Goal: Information Seeking & Learning: Check status

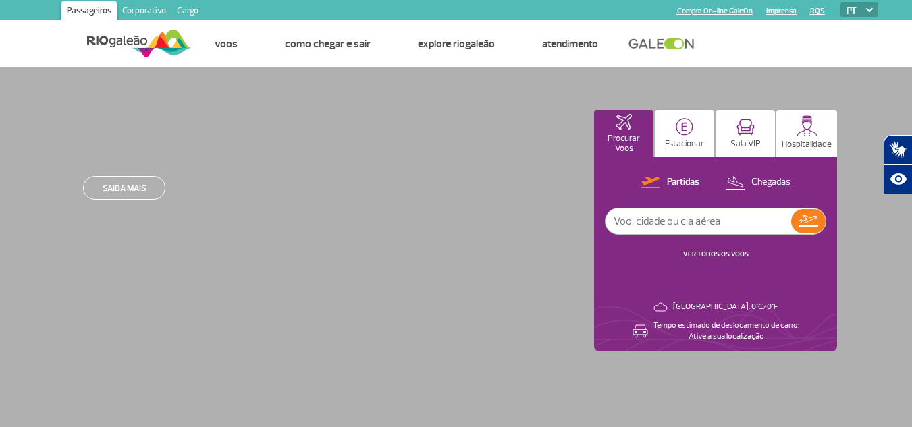
click at [730, 223] on input "text" at bounding box center [699, 222] width 186 height 26
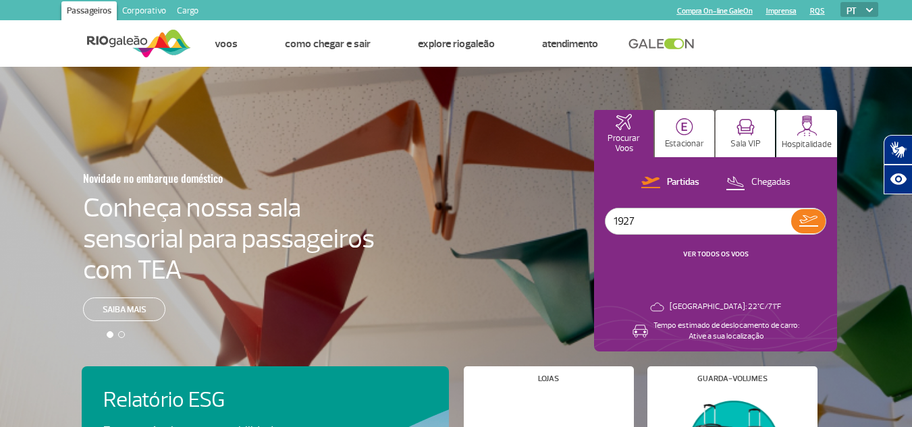
type input "1927"
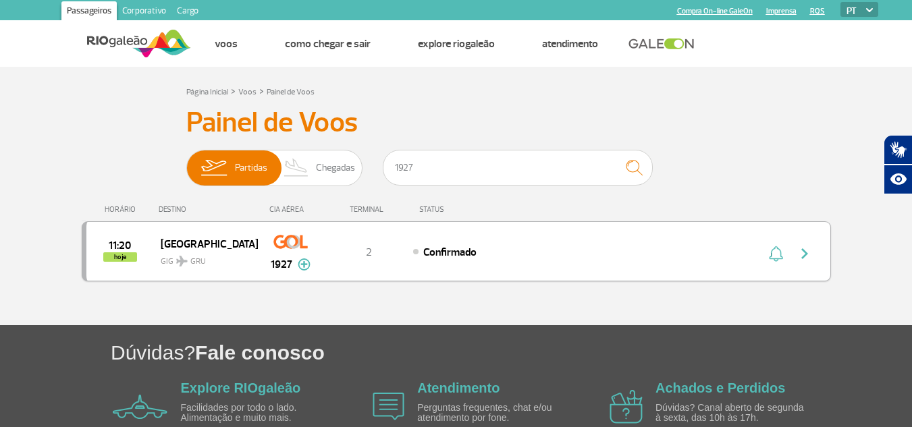
click at [556, 232] on div "11:20 hoje [GEOGRAPHIC_DATA] GIG GRU 1927 2 Confirmado Parcerias: South African…" at bounding box center [456, 251] width 749 height 60
click at [446, 252] on span "Confirmado" at bounding box center [449, 253] width 53 height 14
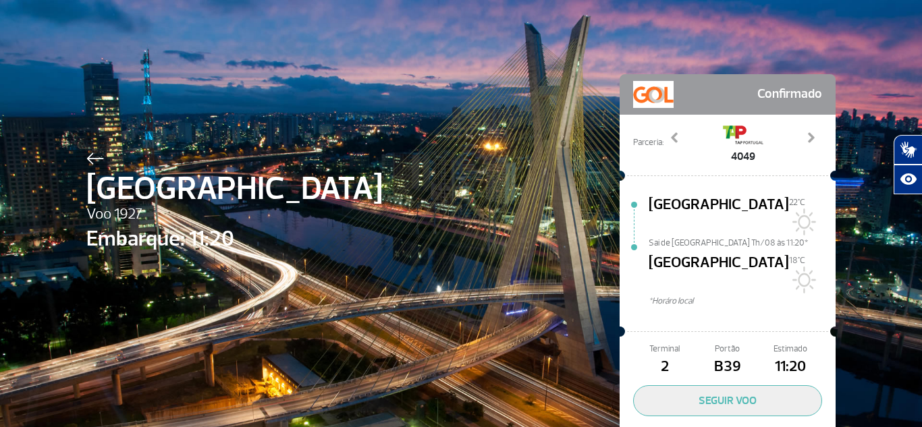
click at [90, 165] on span "[GEOGRAPHIC_DATA]" at bounding box center [234, 189] width 296 height 49
click at [89, 158] on img at bounding box center [95, 159] width 18 height 12
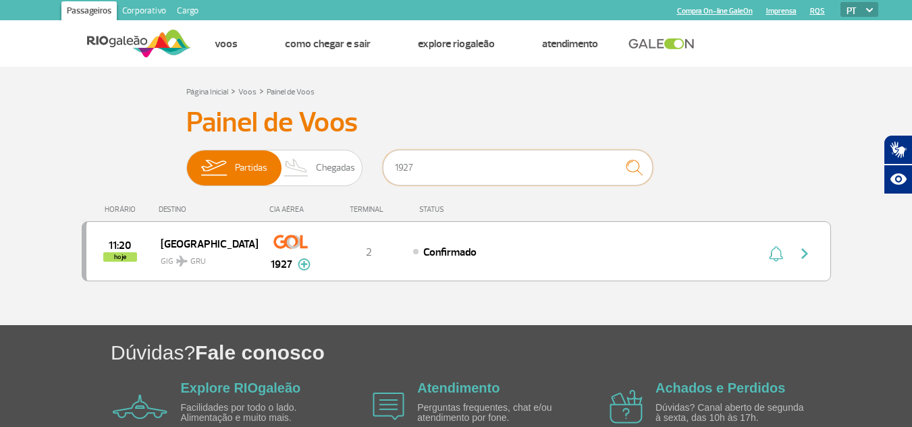
click at [543, 160] on input "1927" at bounding box center [518, 168] width 270 height 36
type input "1"
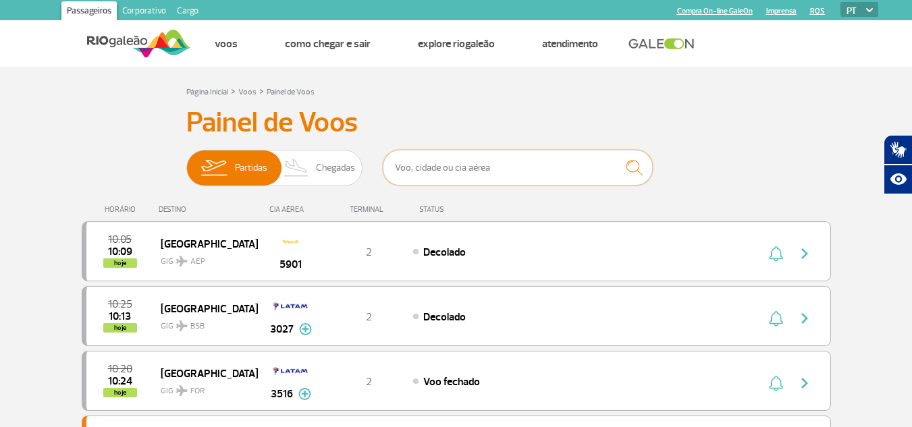
click at [511, 180] on input "text" at bounding box center [518, 168] width 270 height 36
type input "1880"
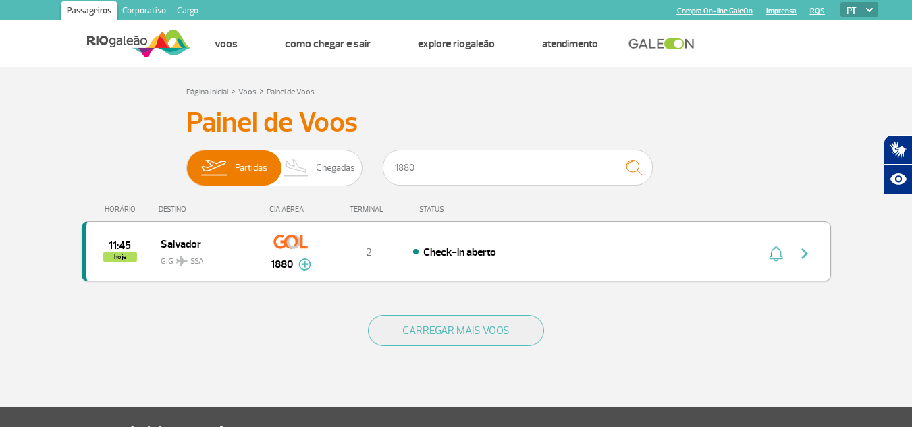
click at [535, 253] on div "Check-in aberto" at bounding box center [562, 251] width 298 height 15
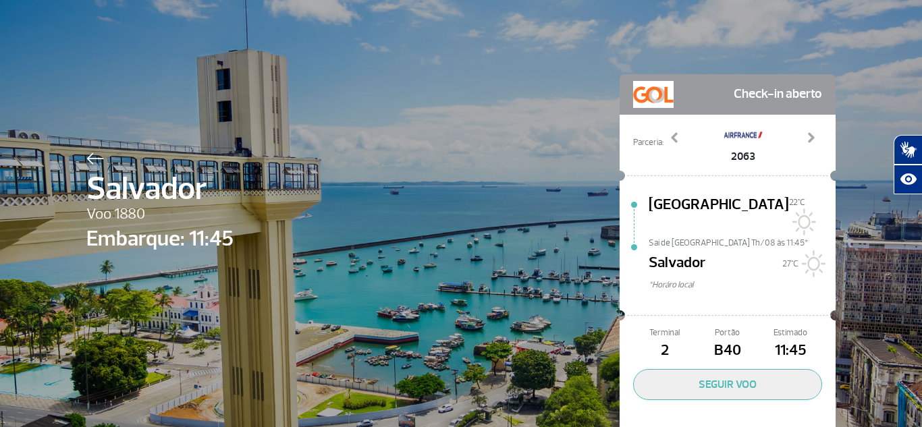
click at [99, 157] on div at bounding box center [159, 157] width 147 height 16
